Goal: Task Accomplishment & Management: Manage account settings

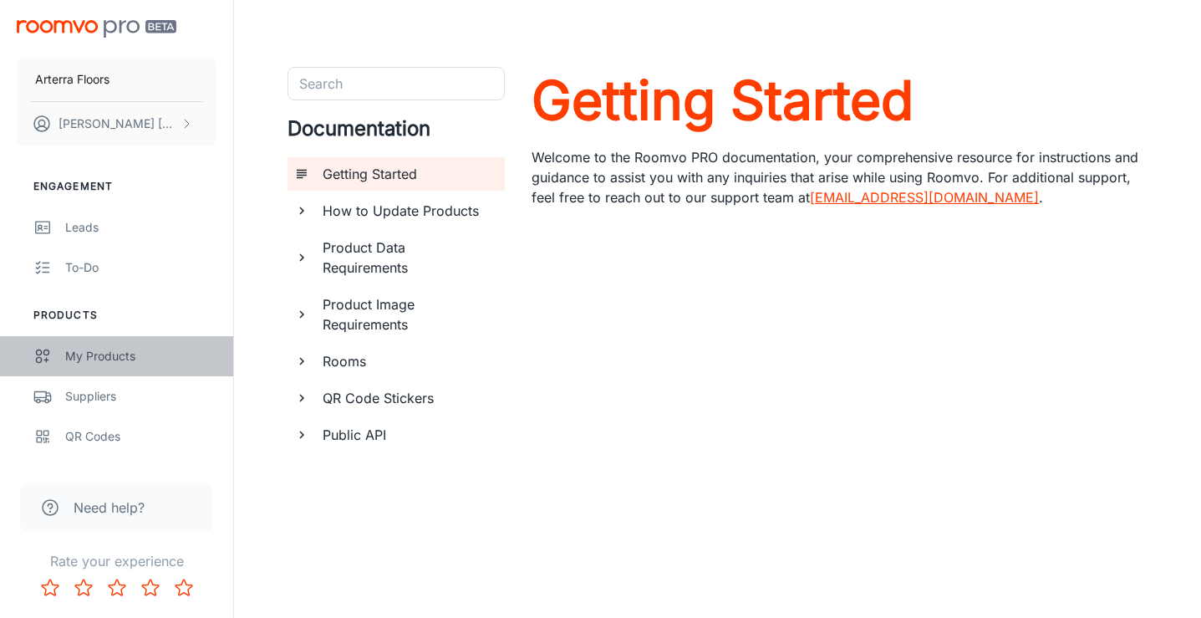
click at [140, 356] on div "My Products" at bounding box center [140, 356] width 151 height 18
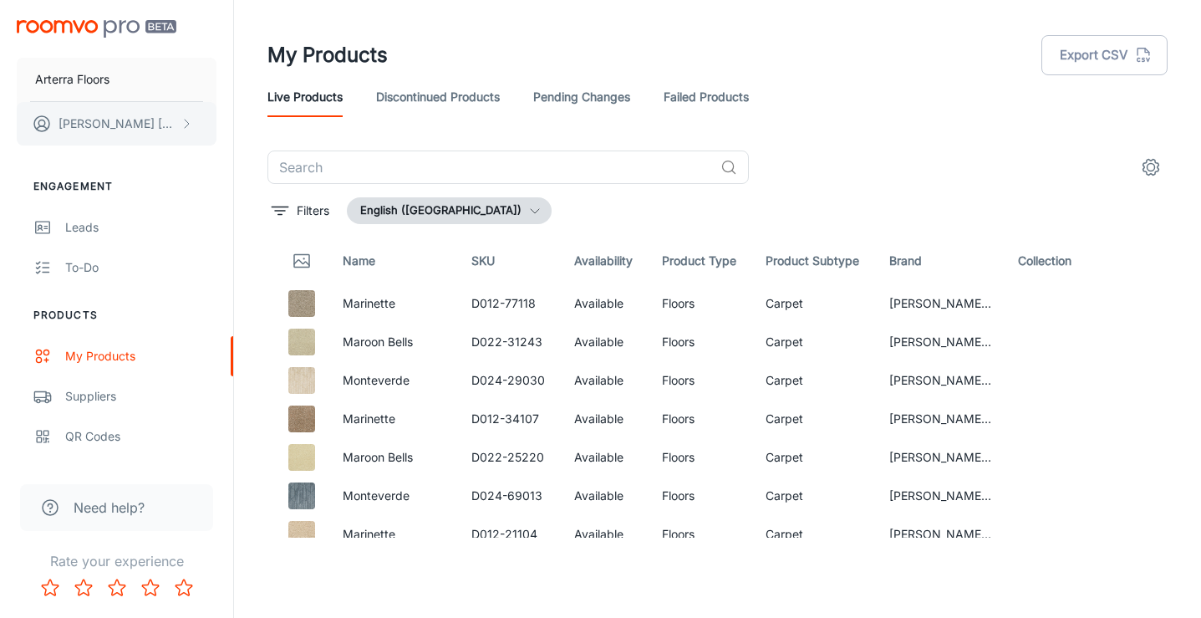
click at [97, 124] on p "[PERSON_NAME]" at bounding box center [118, 124] width 118 height 18
click at [90, 27] on div at bounding box center [600, 309] width 1201 height 618
click at [89, 49] on div "Arterra Floors [PERSON_NAME]" at bounding box center [116, 79] width 233 height 159
click at [89, 38] on div "Arterra Floors [PERSON_NAME]" at bounding box center [116, 79] width 233 height 159
click at [89, 33] on img "scrollable content" at bounding box center [97, 29] width 160 height 18
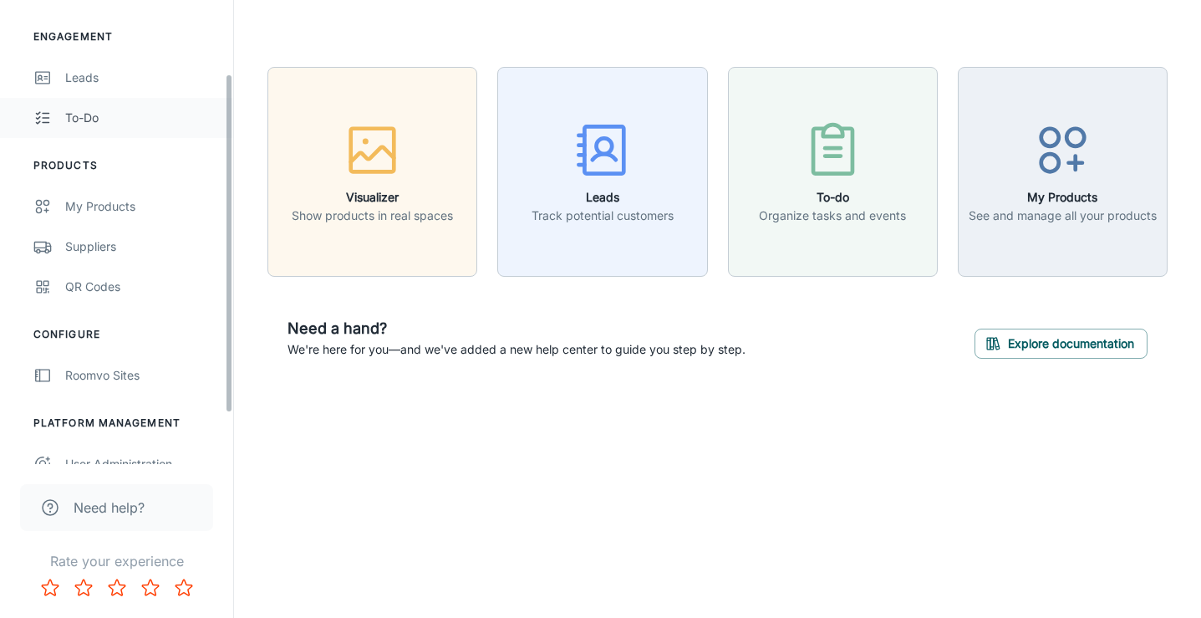
scroll to position [170, 0]
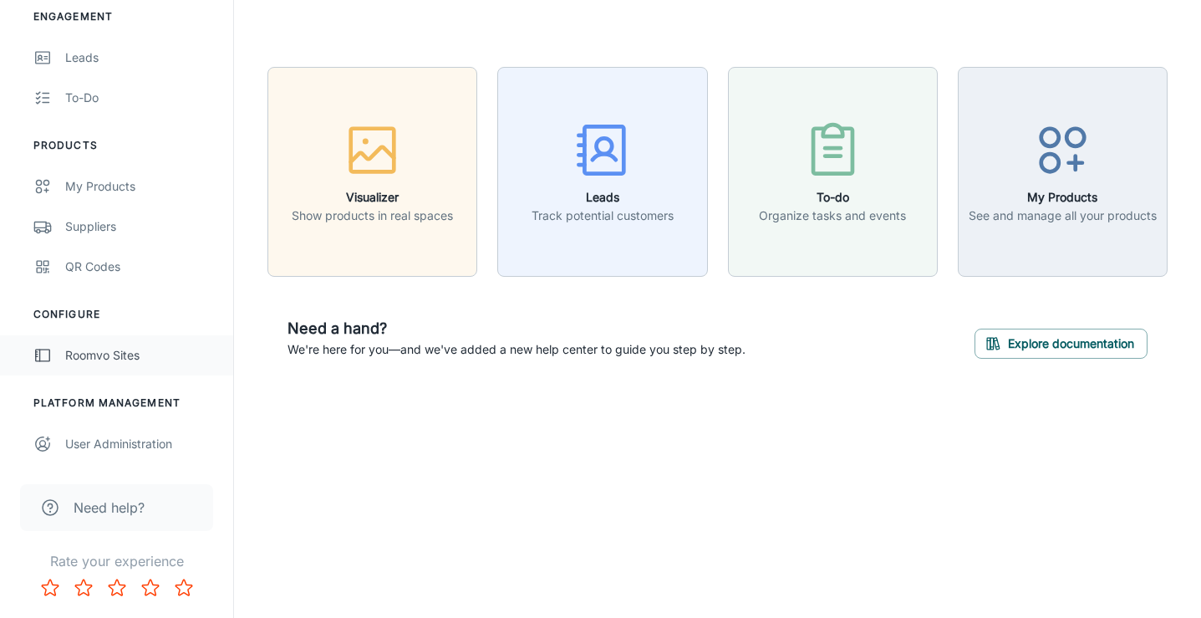
click at [136, 364] on div "Roomvo Sites" at bounding box center [140, 355] width 151 height 18
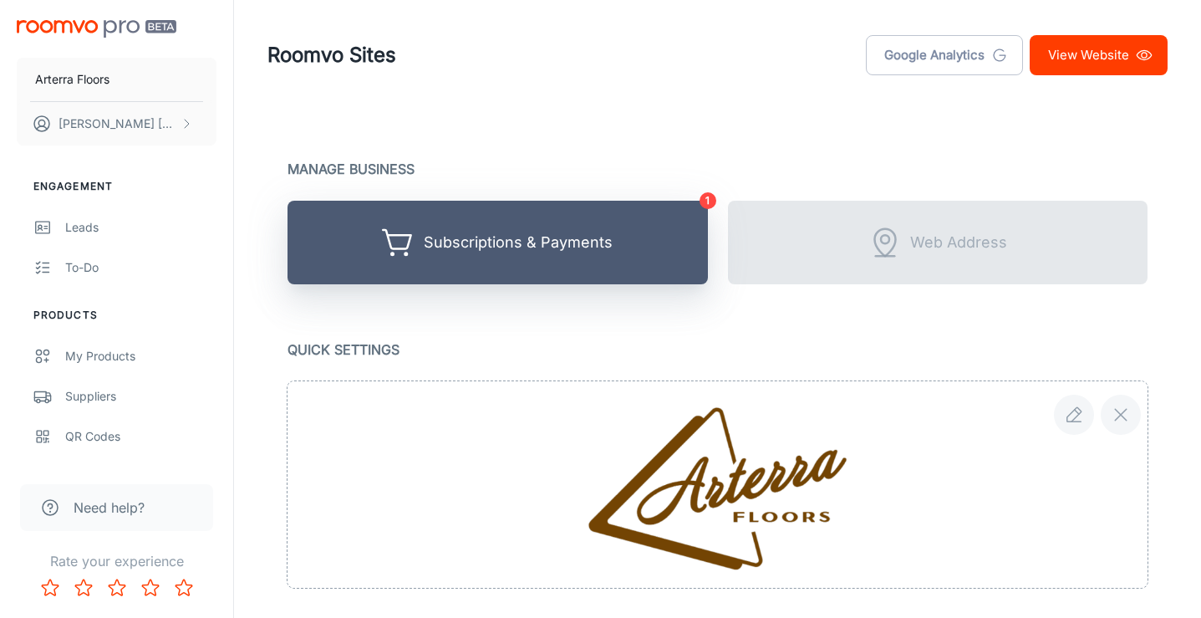
click at [513, 241] on div "Subscriptions & Payments" at bounding box center [518, 243] width 189 height 26
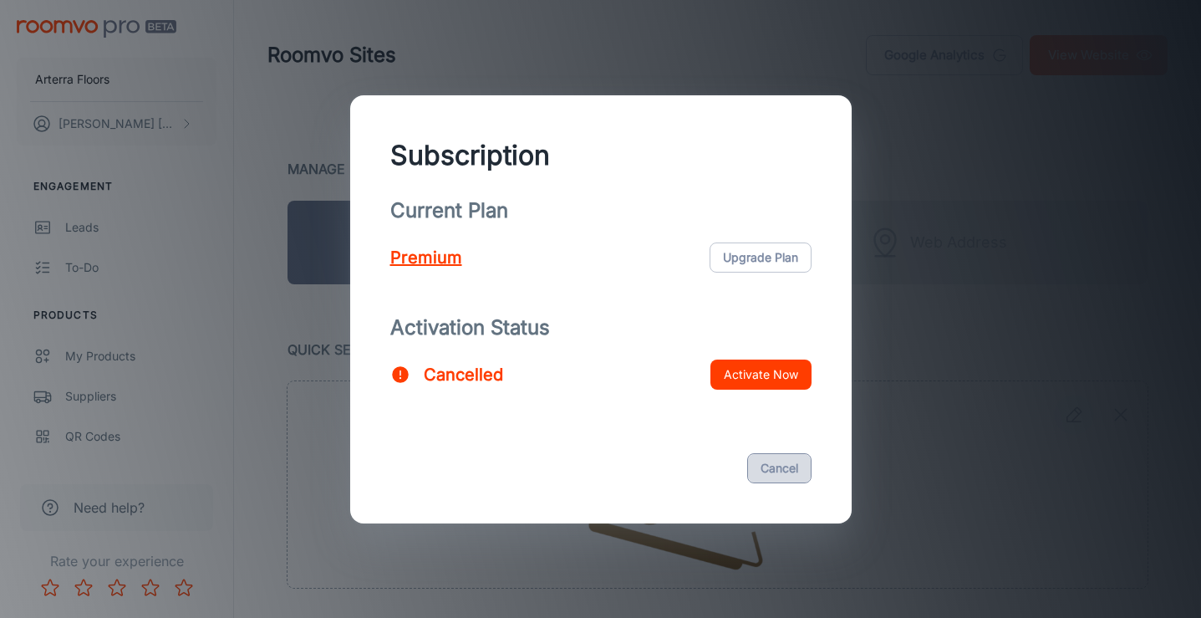
click at [786, 464] on button "Cancel" at bounding box center [779, 468] width 64 height 30
